Goal: Information Seeking & Learning: Learn about a topic

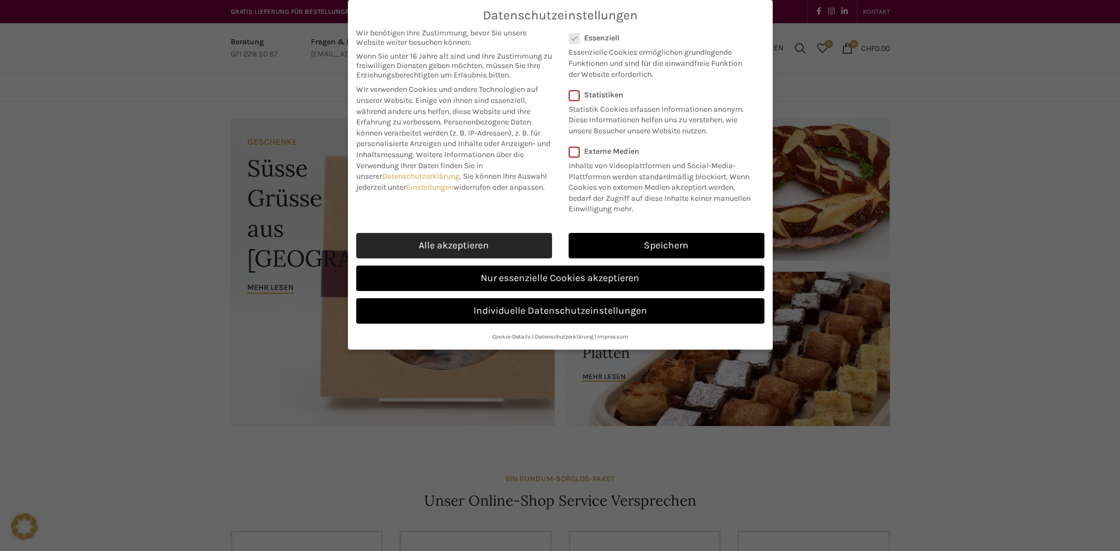
click at [474, 241] on link "Alle akzeptieren" at bounding box center [454, 245] width 196 height 25
checkbox input "true"
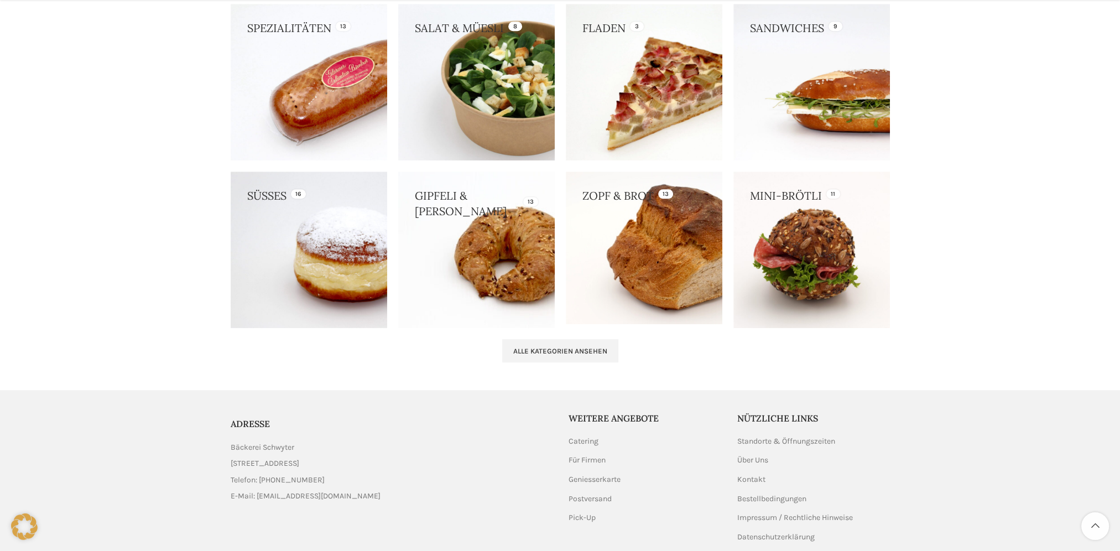
scroll to position [1051, 0]
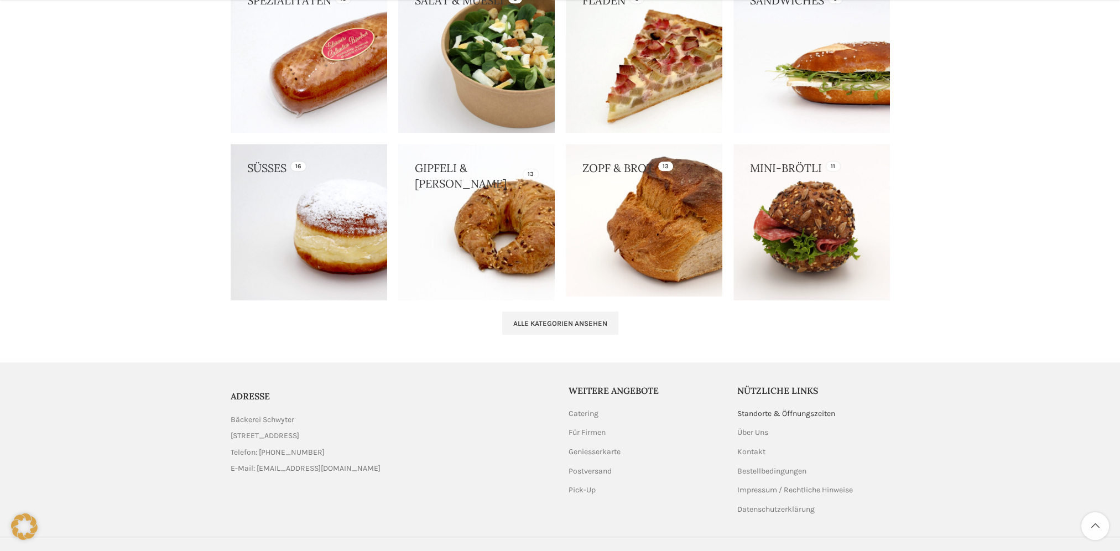
click at [797, 413] on link "Standorte & Öffnungszeiten" at bounding box center [786, 413] width 99 height 11
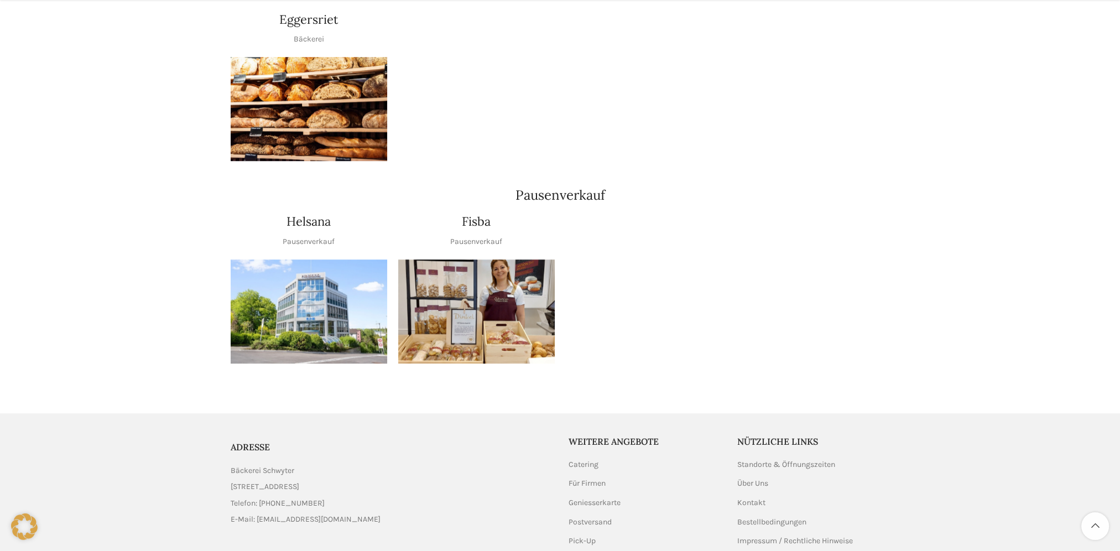
scroll to position [1217, 0]
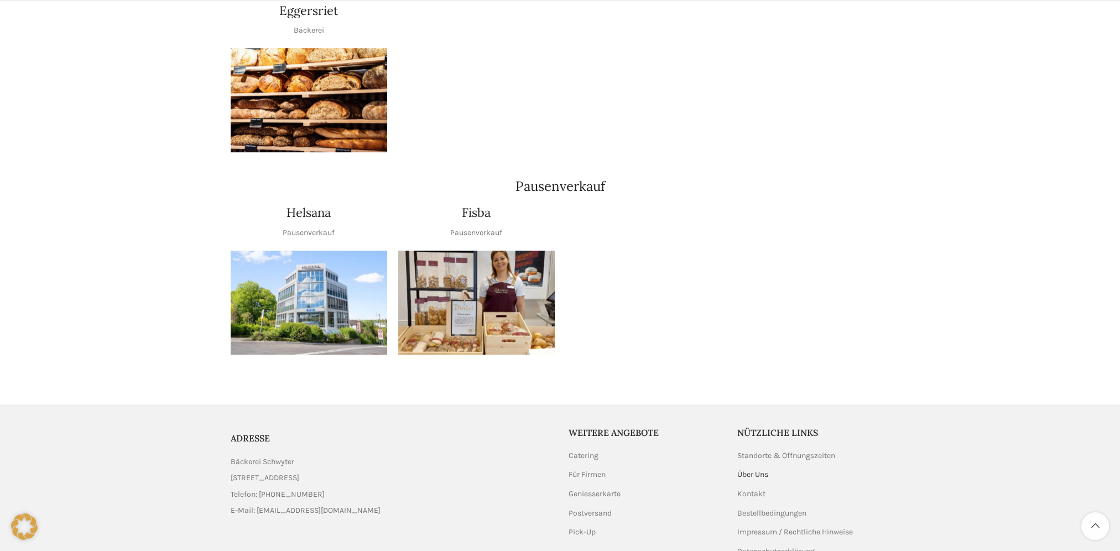
click at [762, 469] on link "Über Uns" at bounding box center [753, 474] width 32 height 11
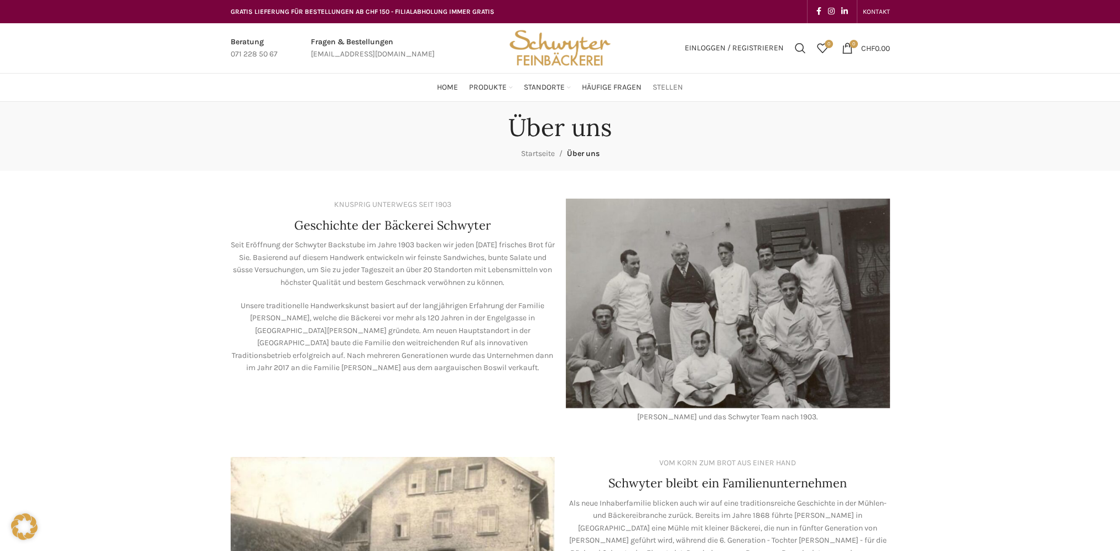
click at [666, 86] on span "Stellen" at bounding box center [668, 87] width 30 height 11
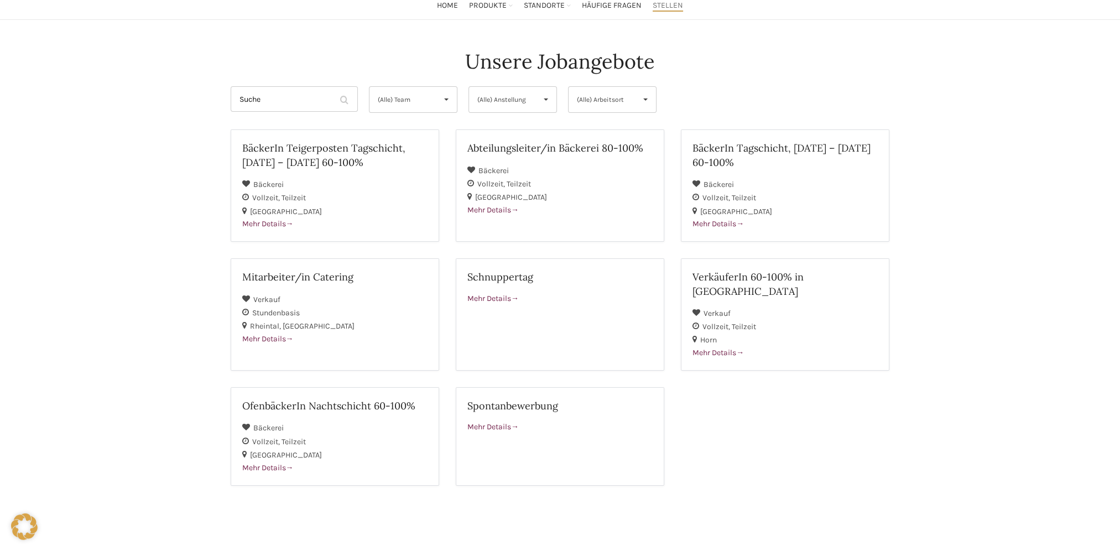
scroll to position [111, 0]
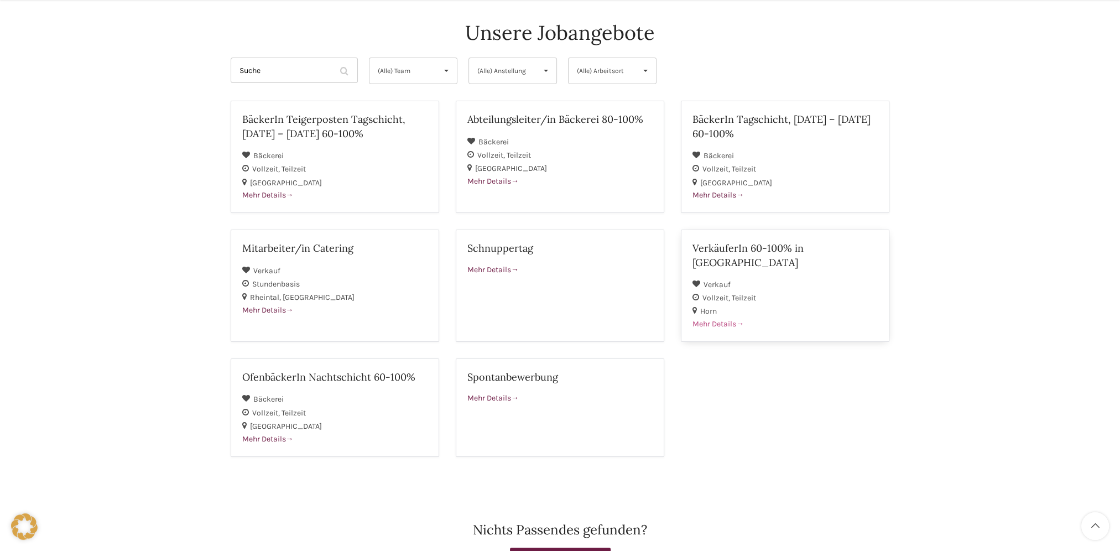
click at [725, 319] on span "Mehr Details" at bounding box center [718, 323] width 51 height 9
